Goal: Transaction & Acquisition: Book appointment/travel/reservation

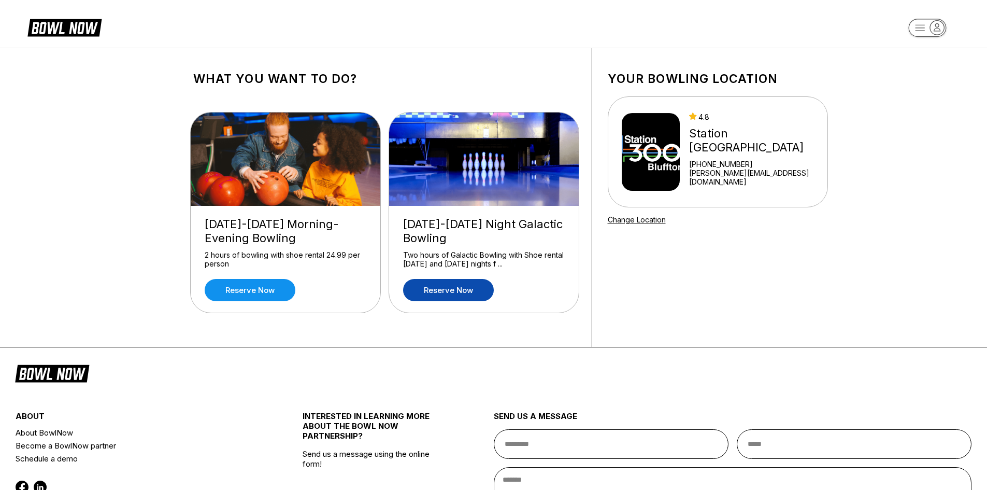
click at [470, 288] on link "Reserve now" at bounding box center [448, 290] width 91 height 22
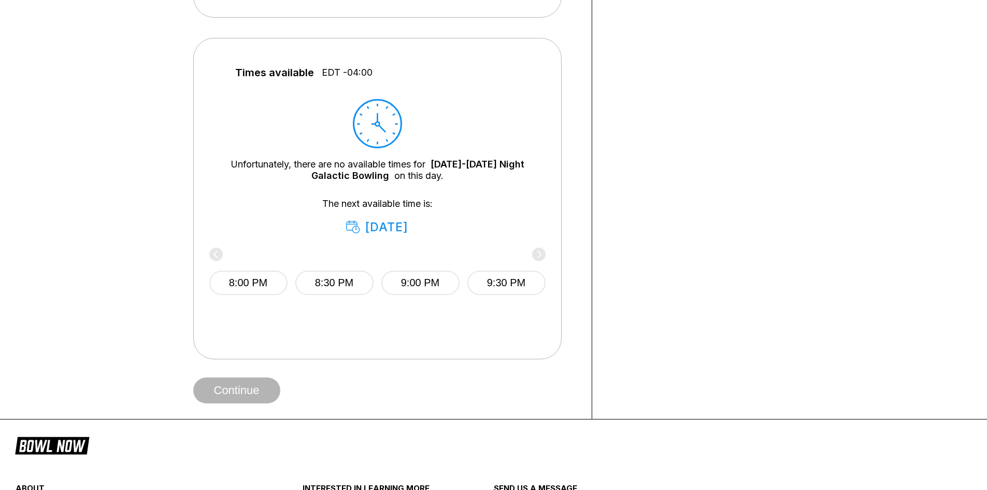
scroll to position [421, 0]
click at [279, 286] on button "8:00 PM" at bounding box center [248, 282] width 78 height 24
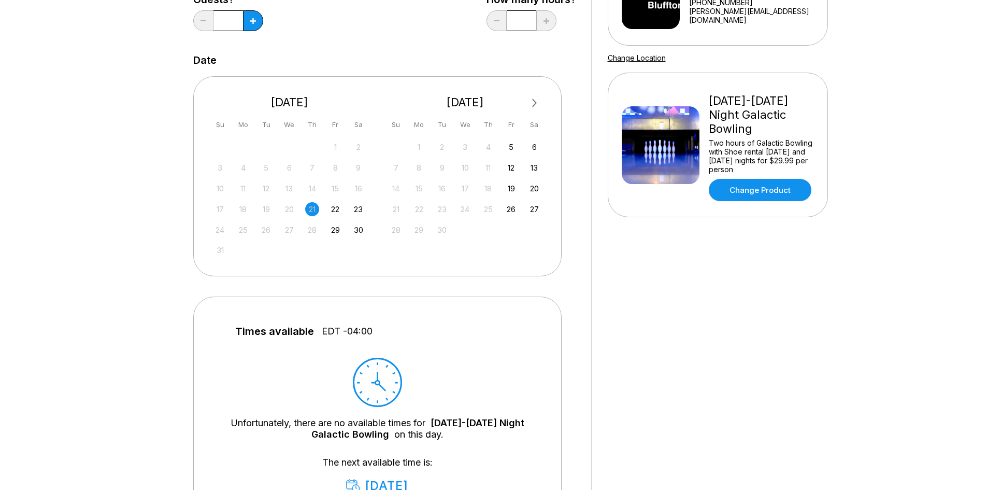
scroll to position [153, 0]
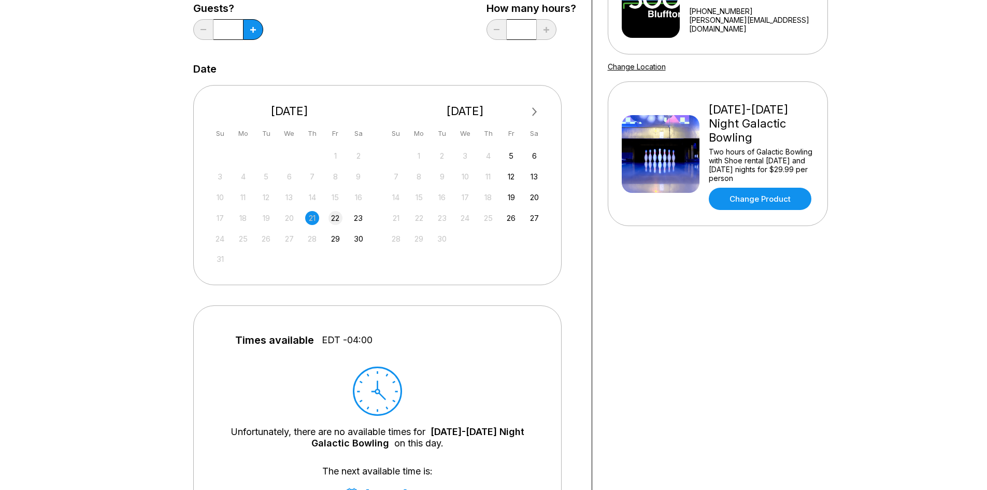
click at [333, 219] on div "22" at bounding box center [336, 218] width 14 height 14
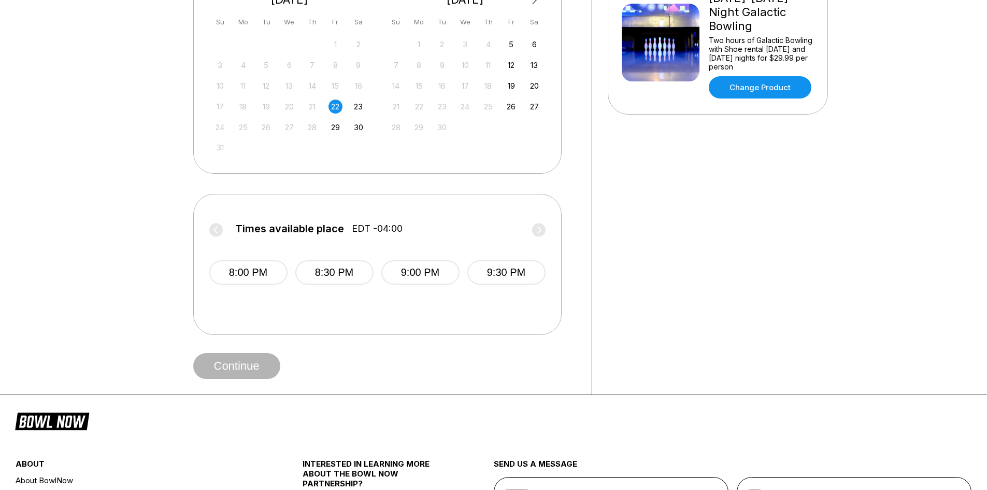
scroll to position [265, 0]
click at [259, 262] on button "8:00 PM" at bounding box center [248, 272] width 78 height 24
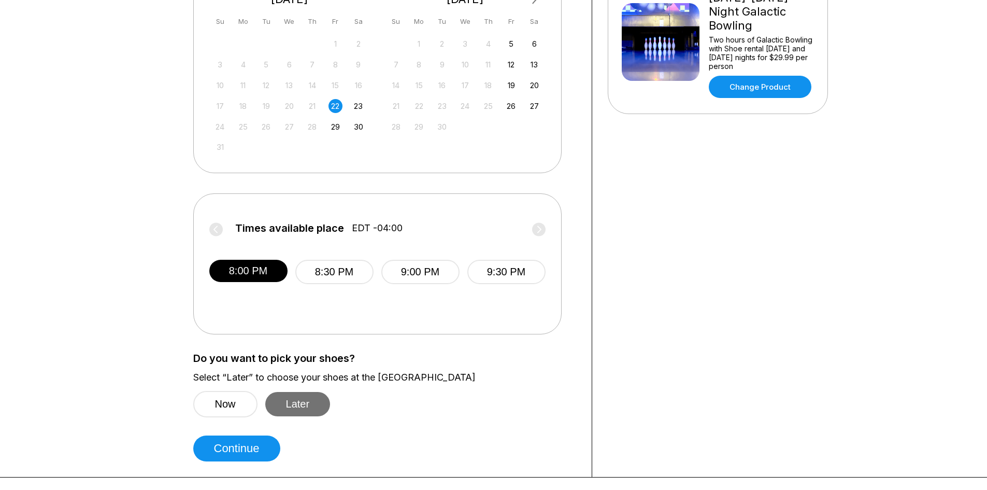
click at [289, 398] on button "Later" at bounding box center [297, 404] width 65 height 24
click at [259, 457] on button "Continue" at bounding box center [236, 448] width 87 height 26
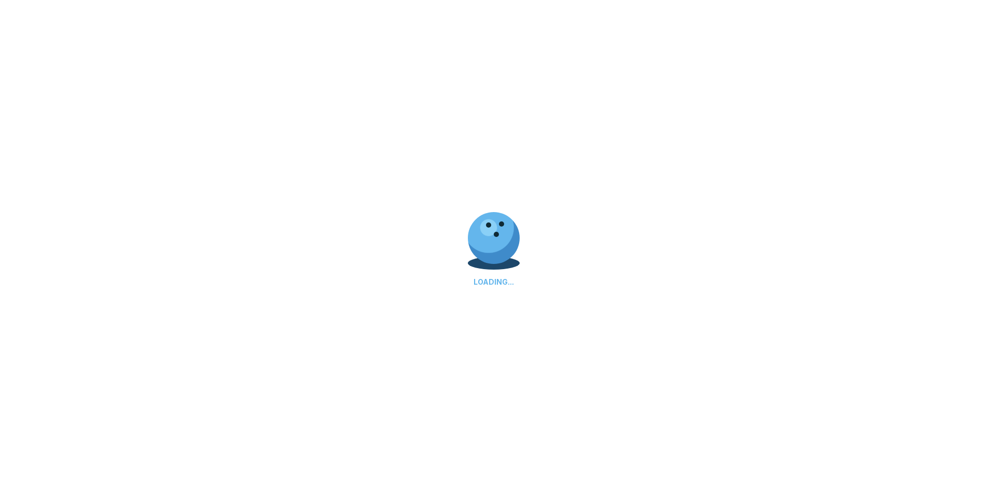
select select "**"
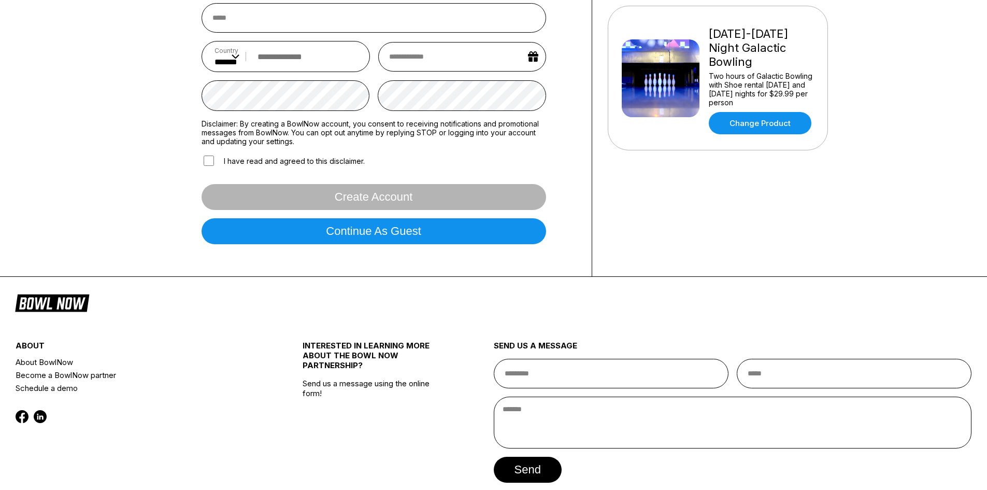
scroll to position [281, 0]
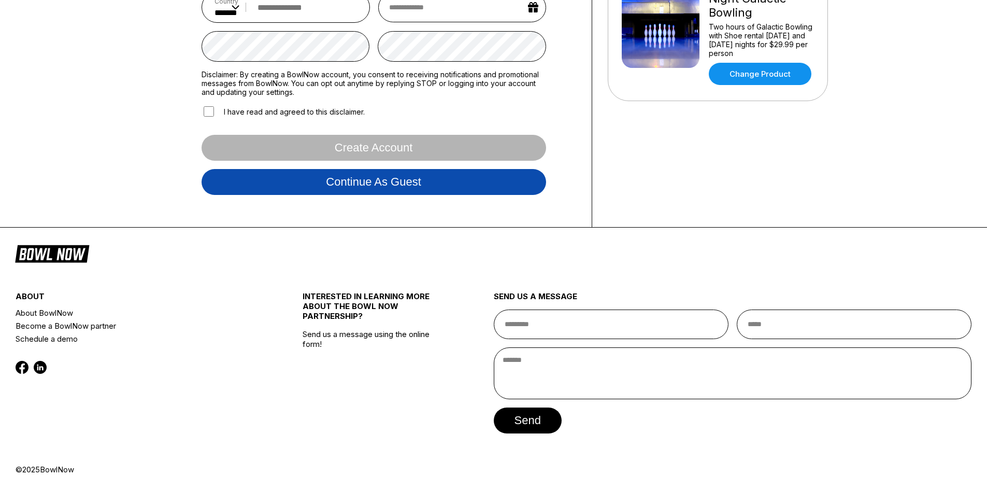
click at [430, 190] on button "Continue as guest" at bounding box center [374, 182] width 345 height 26
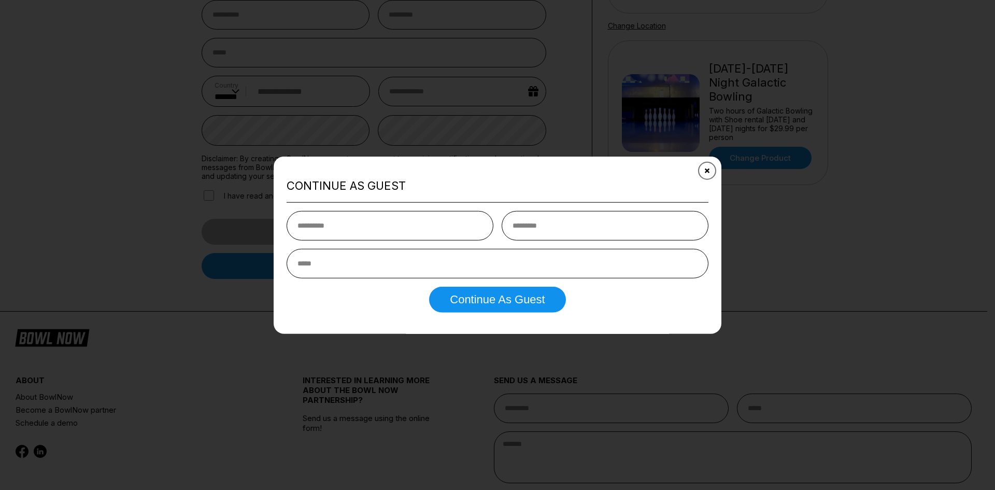
click at [705, 172] on button "Close" at bounding box center [707, 170] width 25 height 25
